Goal: Task Accomplishment & Management: Complete application form

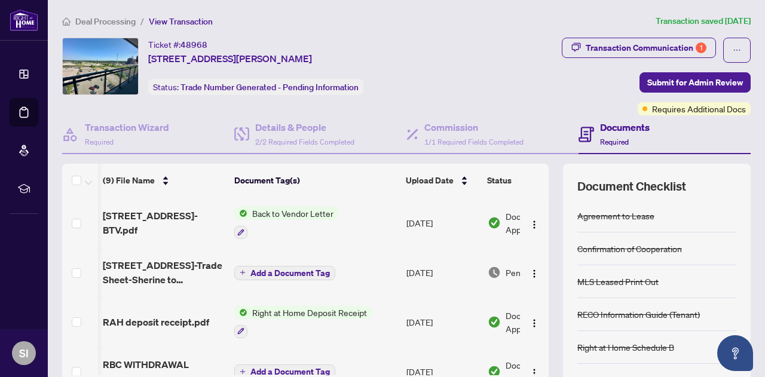
scroll to position [0, 76]
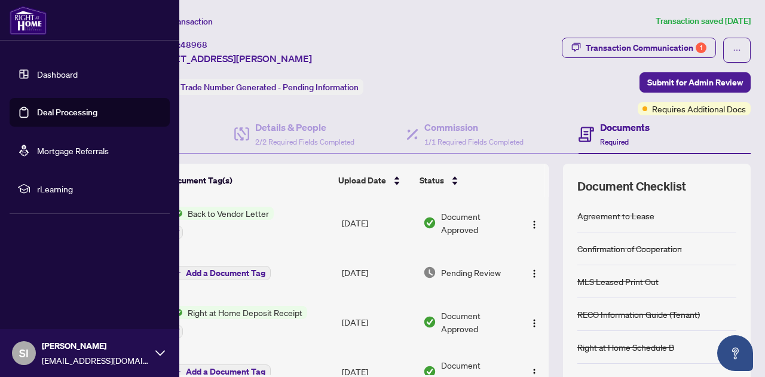
click at [37, 76] on link "Dashboard" at bounding box center [57, 74] width 41 height 11
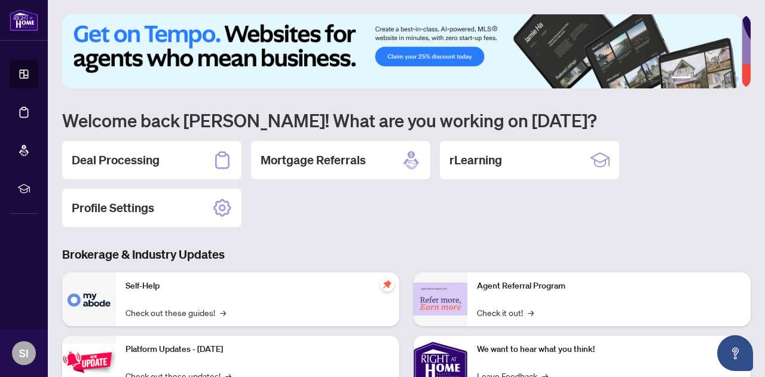
click at [131, 160] on h2 "Deal Processing" at bounding box center [116, 160] width 88 height 17
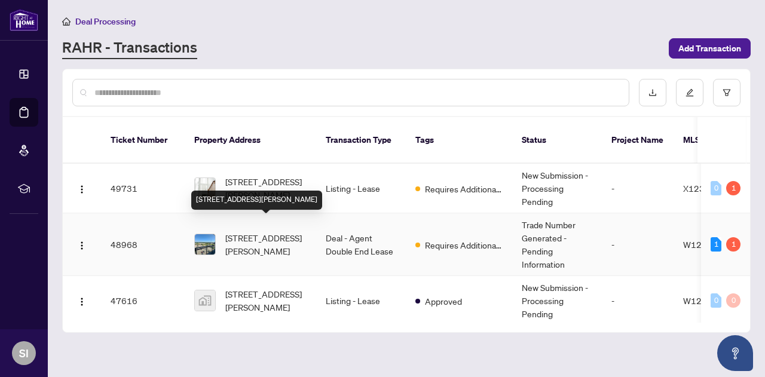
click at [274, 232] on span "[STREET_ADDRESS][PERSON_NAME]" at bounding box center [265, 244] width 81 height 26
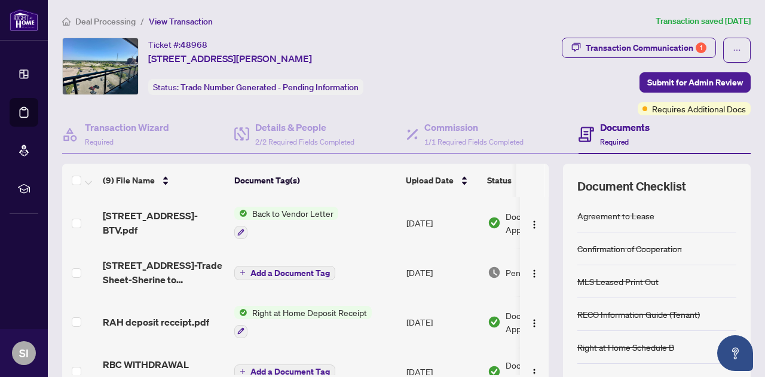
click at [611, 46] on div "Transaction Communication 1" at bounding box center [646, 47] width 121 height 19
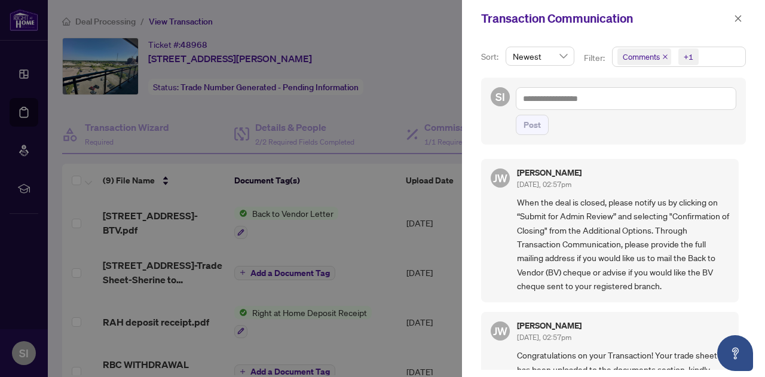
click at [400, 75] on div at bounding box center [382, 188] width 765 height 377
click at [417, 56] on div at bounding box center [382, 188] width 765 height 377
click at [736, 16] on icon "close" at bounding box center [738, 18] width 8 height 8
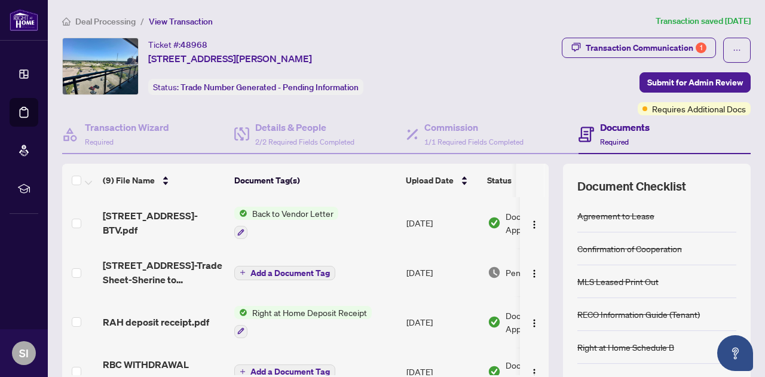
click at [681, 81] on span "Submit for Admin Review" at bounding box center [695, 82] width 96 height 19
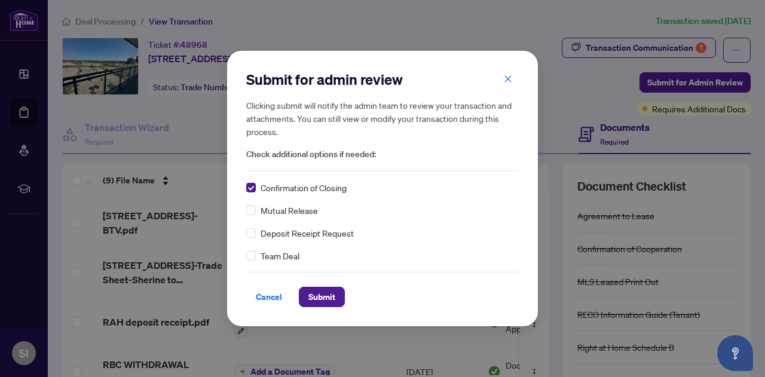
click at [315, 292] on span "Submit" at bounding box center [321, 296] width 27 height 19
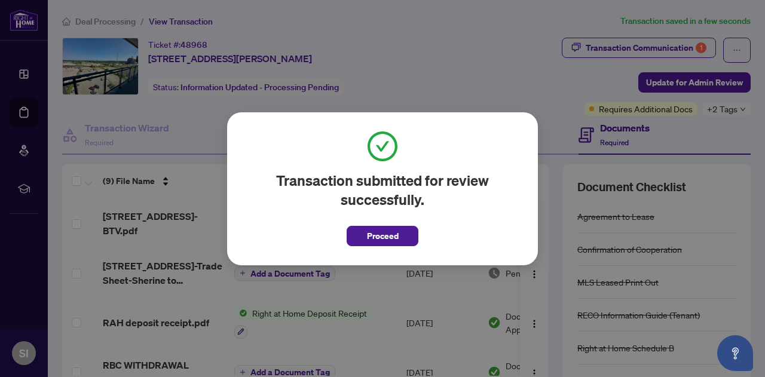
click at [382, 237] on span "Proceed" at bounding box center [383, 235] width 32 height 19
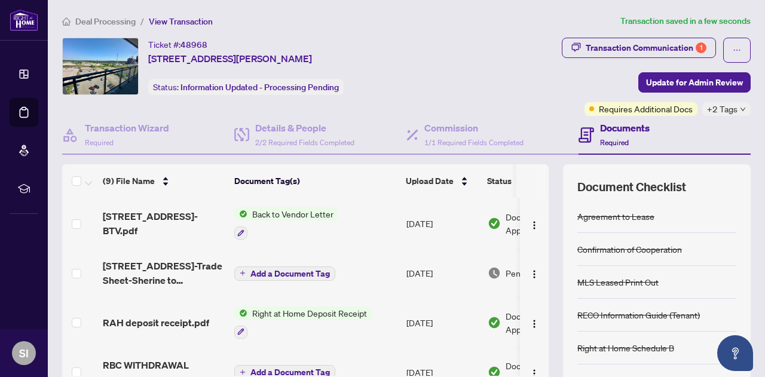
click at [451, 51] on div "Ticket #: 48968 [STREET_ADDRESS][PERSON_NAME] Status: Information Updated - Pro…" at bounding box center [256, 66] width 388 height 57
click at [509, 63] on div "Transaction Communication 1 Update for Admin Review Requires Additional Docs +2…" at bounding box center [603, 77] width 296 height 78
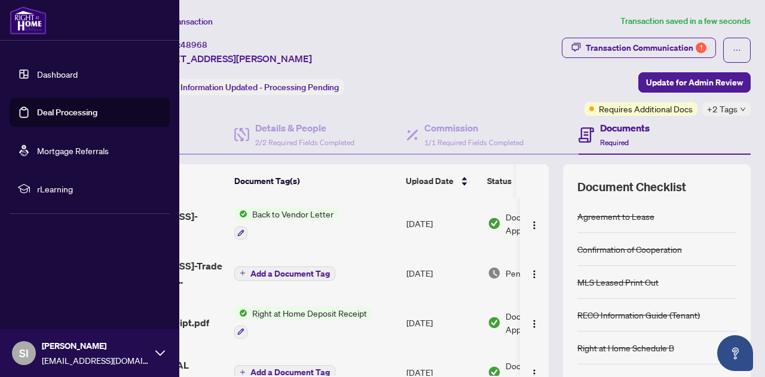
click at [56, 69] on link "Dashboard" at bounding box center [57, 74] width 41 height 11
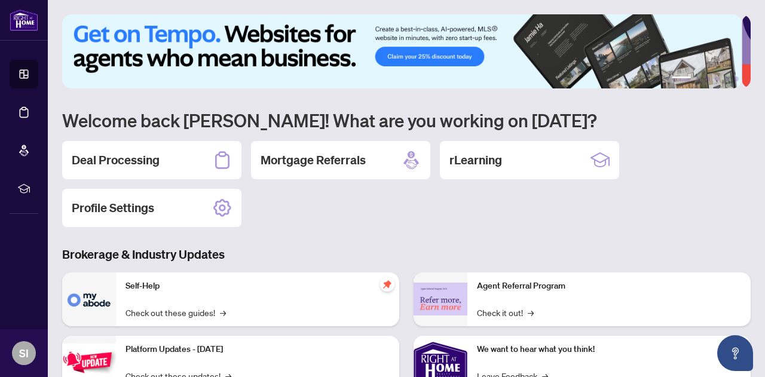
click at [151, 158] on h2 "Deal Processing" at bounding box center [116, 160] width 88 height 17
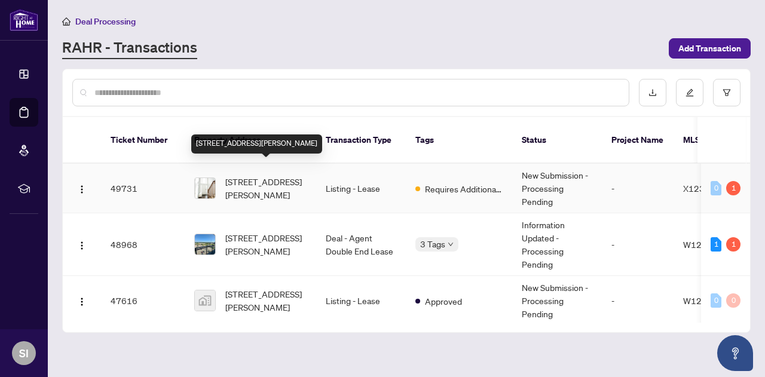
click at [264, 175] on span "[STREET_ADDRESS][PERSON_NAME]" at bounding box center [265, 188] width 81 height 26
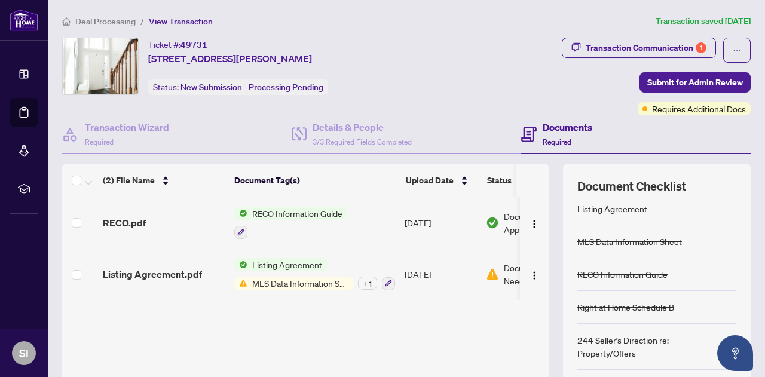
scroll to position [8, 0]
click at [373, 325] on div "(2) File Name Document Tag(s) Upload Date Status RECO.pdf RECO Information Guid…" at bounding box center [305, 298] width 486 height 269
click at [268, 280] on span "MLS Data Information Sheet" at bounding box center [300, 283] width 106 height 13
drag, startPoint x: 440, startPoint y: 339, endPoint x: 671, endPoint y: 221, distance: 258.4
click at [441, 339] on div "(2) File Name Document Tag(s) Upload Date Status RECO.pdf RECO Information Guid…" at bounding box center [305, 298] width 486 height 269
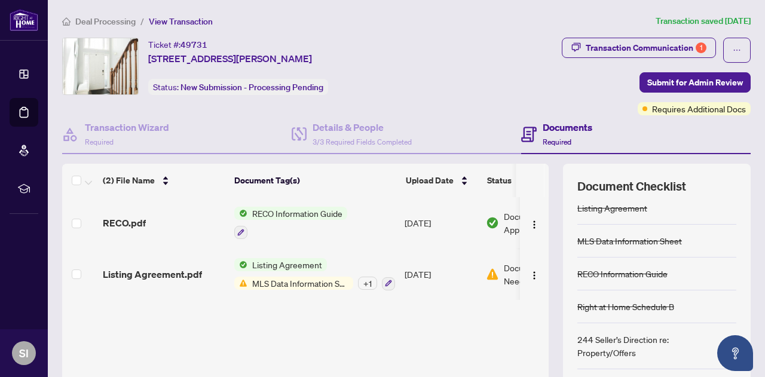
click at [659, 49] on div "Transaction Communication 1" at bounding box center [646, 47] width 121 height 19
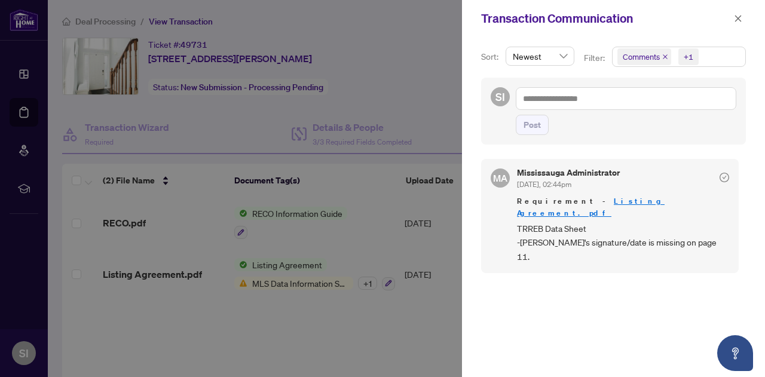
click at [360, 329] on div at bounding box center [382, 188] width 765 height 377
click at [406, 323] on div at bounding box center [382, 188] width 765 height 377
click at [737, 19] on icon "close" at bounding box center [738, 18] width 8 height 8
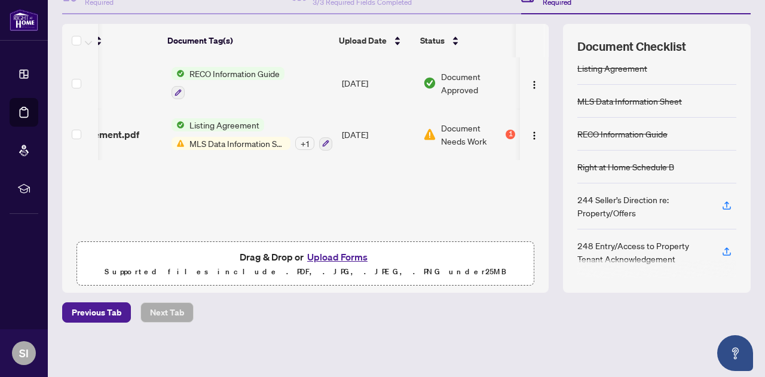
scroll to position [0, 76]
drag, startPoint x: 256, startPoint y: 194, endPoint x: 246, endPoint y: 191, distance: 10.8
click at [256, 194] on div "(2) File Name Document Tag(s) Upload Date Status RECO.pdf RECO Information Guid…" at bounding box center [305, 158] width 486 height 269
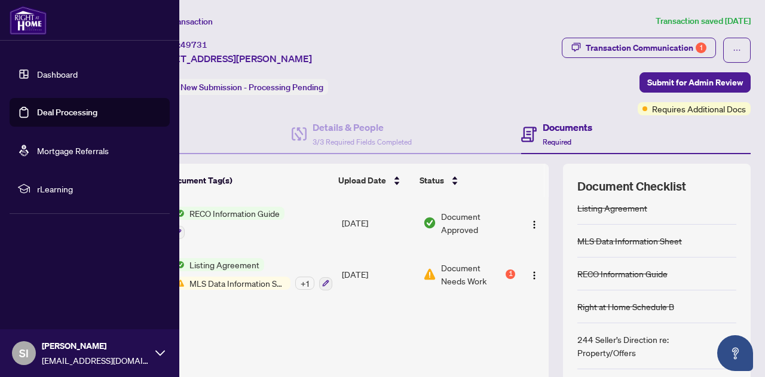
click at [62, 75] on link "Dashboard" at bounding box center [57, 74] width 41 height 11
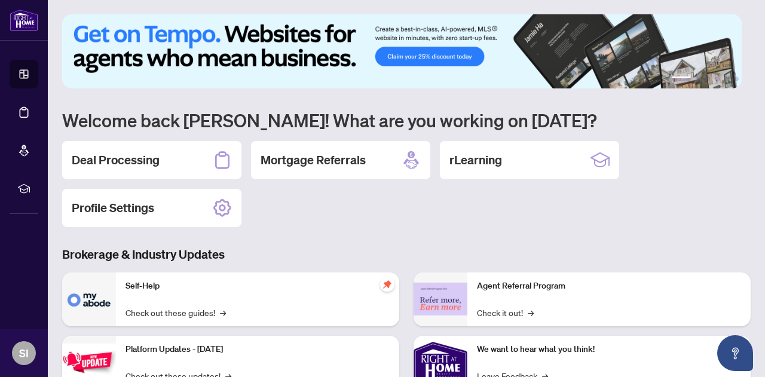
click at [156, 159] on h2 "Deal Processing" at bounding box center [116, 160] width 88 height 17
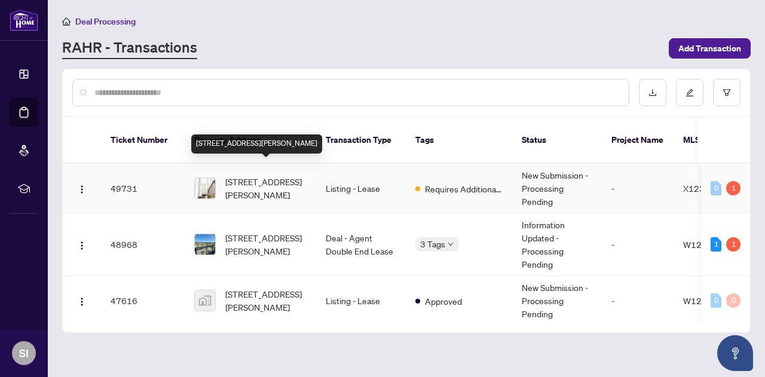
click at [264, 175] on span "[STREET_ADDRESS][PERSON_NAME]" at bounding box center [265, 188] width 81 height 26
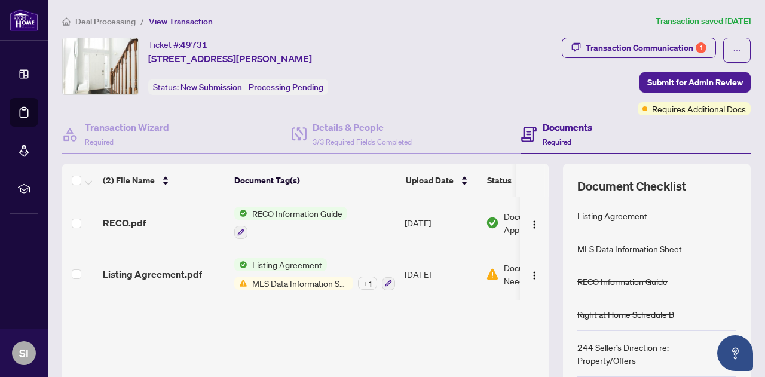
scroll to position [60, 0]
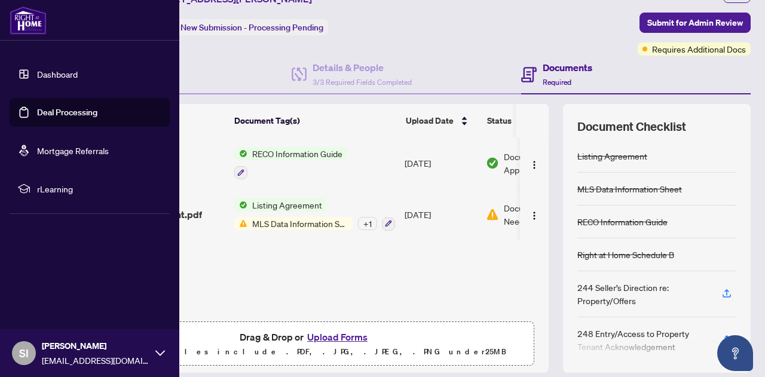
click at [59, 71] on link "Dashboard" at bounding box center [57, 74] width 41 height 11
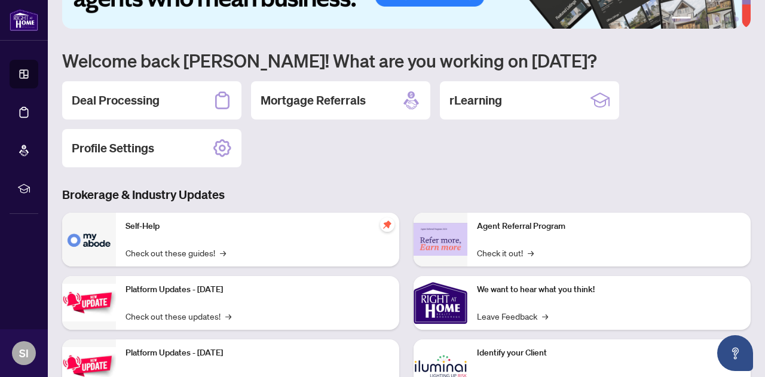
click at [140, 97] on h2 "Deal Processing" at bounding box center [116, 100] width 88 height 17
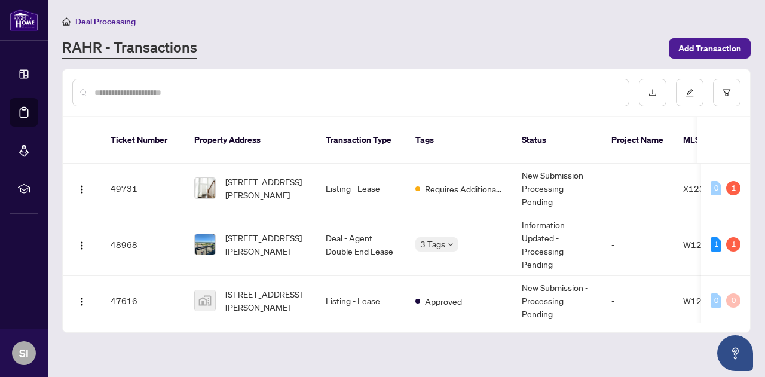
click at [713, 45] on span "Add Transaction" at bounding box center [709, 48] width 63 height 19
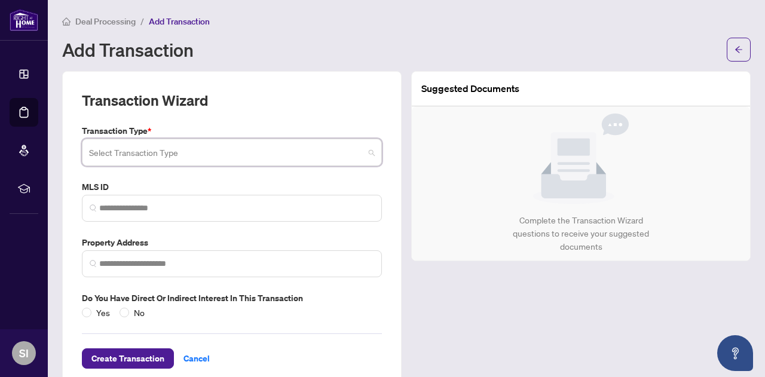
click at [173, 155] on input "search" at bounding box center [226, 154] width 275 height 26
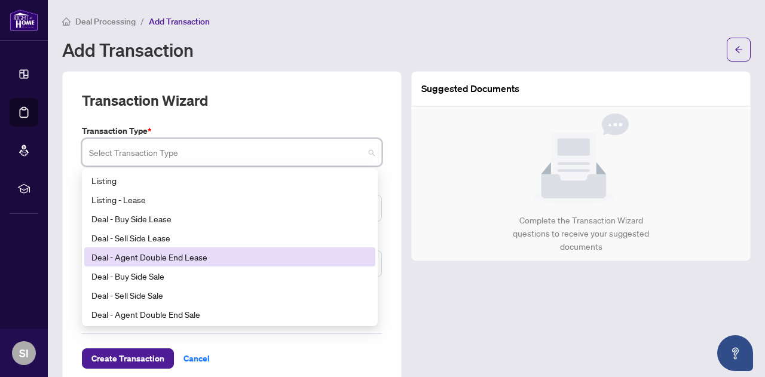
click at [195, 258] on div "Deal - Agent Double End Lease" at bounding box center [229, 256] width 277 height 13
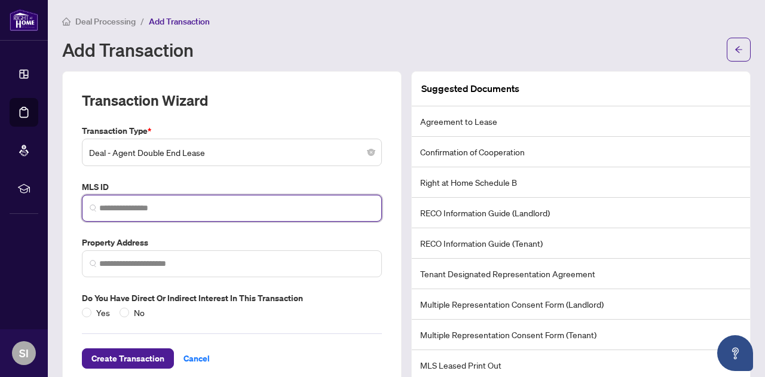
click at [132, 207] on input "search" at bounding box center [236, 208] width 275 height 13
paste input "*********"
type input "*********"
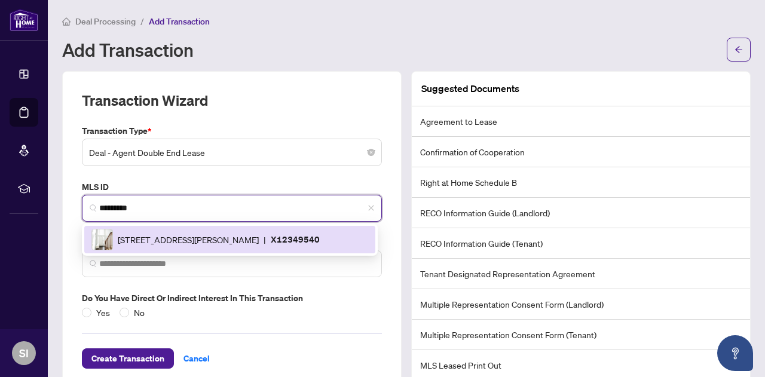
click at [198, 233] on span "[STREET_ADDRESS][PERSON_NAME]" at bounding box center [188, 239] width 141 height 13
type input "**********"
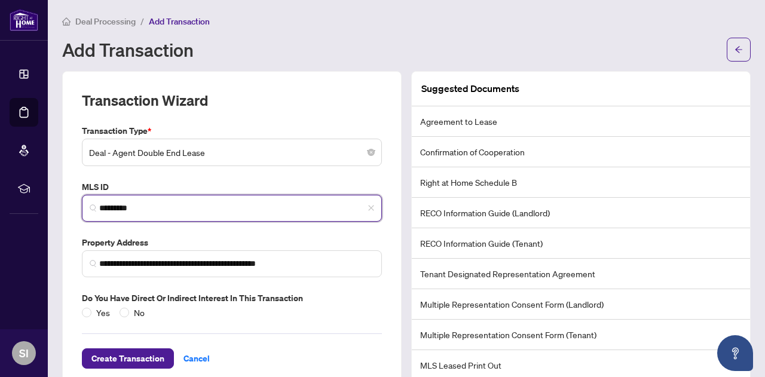
type input "*********"
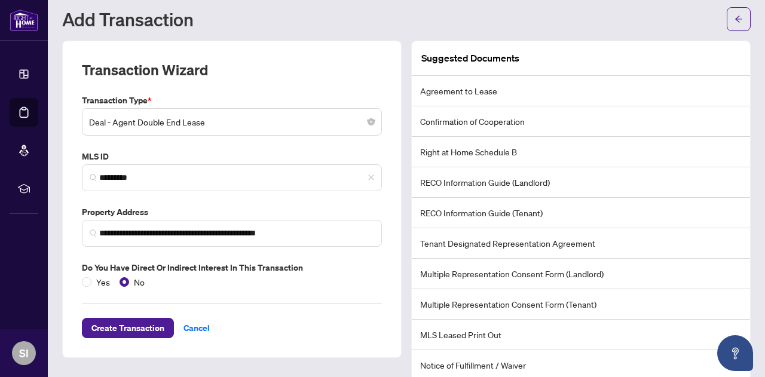
scroll to position [45, 0]
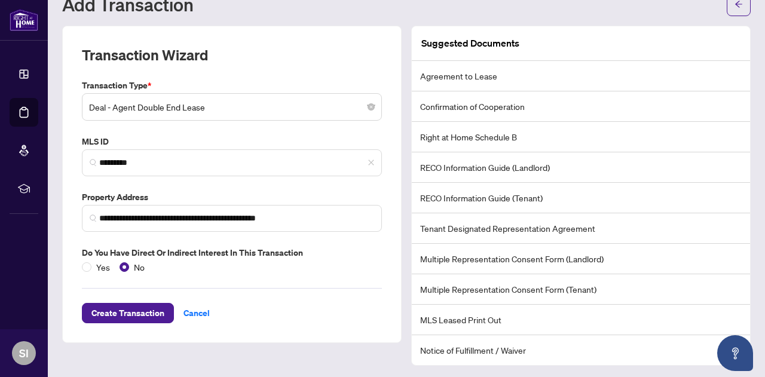
click at [134, 313] on span "Create Transaction" at bounding box center [127, 313] width 73 height 19
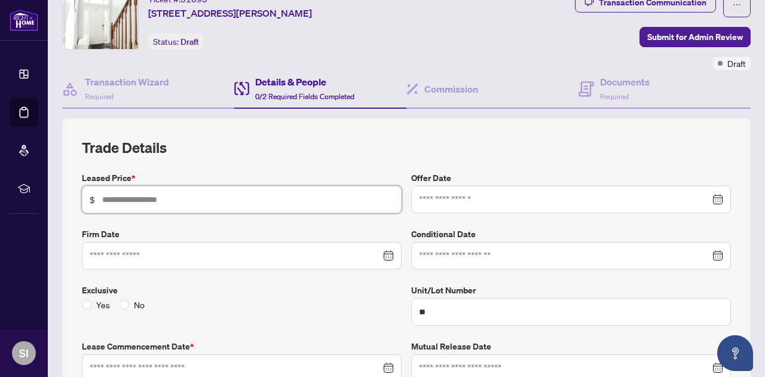
click at [178, 199] on input "text" at bounding box center [248, 199] width 292 height 13
type input "*****"
click at [143, 257] on input at bounding box center [235, 255] width 291 height 13
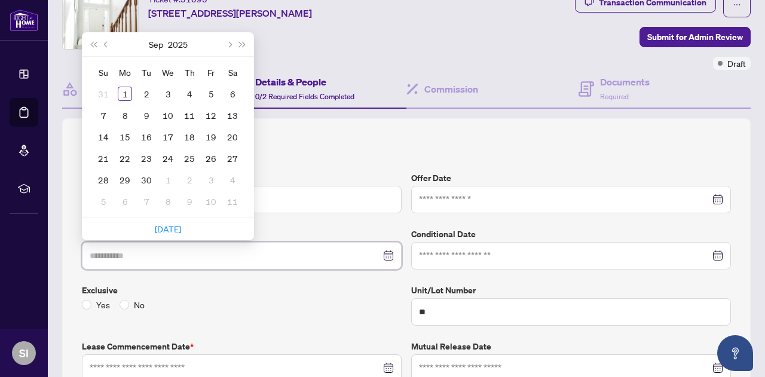
type input "**********"
click at [106, 41] on span "Previous month (PageUp)" at bounding box center [107, 44] width 6 height 6
type input "**********"
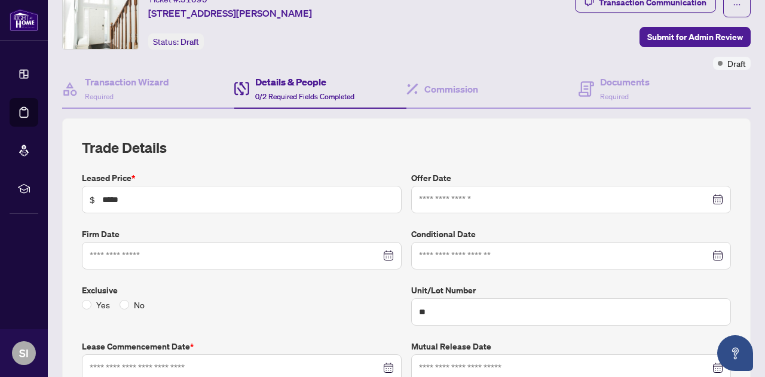
click at [243, 309] on div "Yes No" at bounding box center [242, 304] width 320 height 13
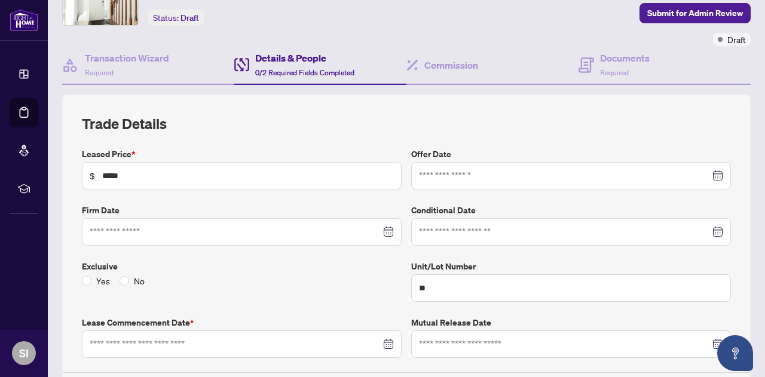
scroll to position [105, 0]
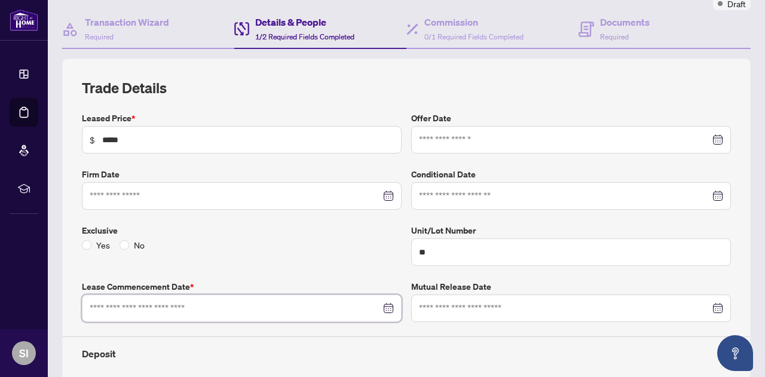
click at [143, 305] on input at bounding box center [235, 308] width 291 height 13
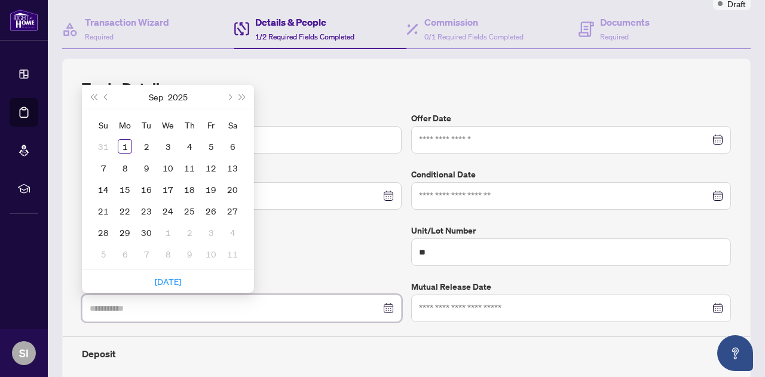
type input "**********"
click at [128, 192] on div "15" at bounding box center [125, 189] width 14 height 14
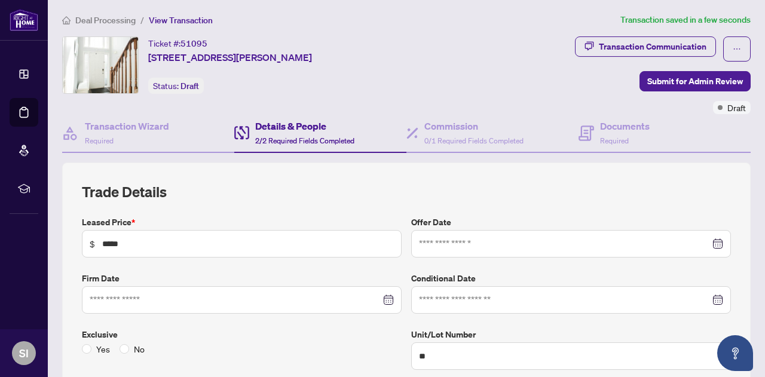
scroll to position [0, 0]
